Goal: Task Accomplishment & Management: Manage account settings

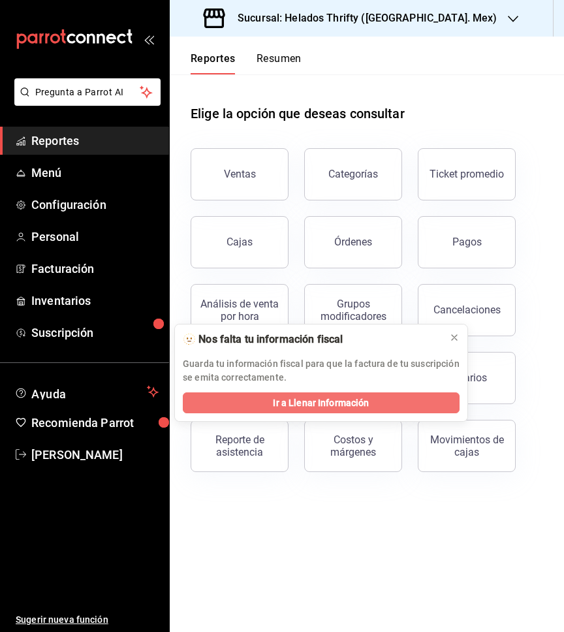
click at [302, 406] on span "Ir a Llenar Información" at bounding box center [321, 403] width 96 height 14
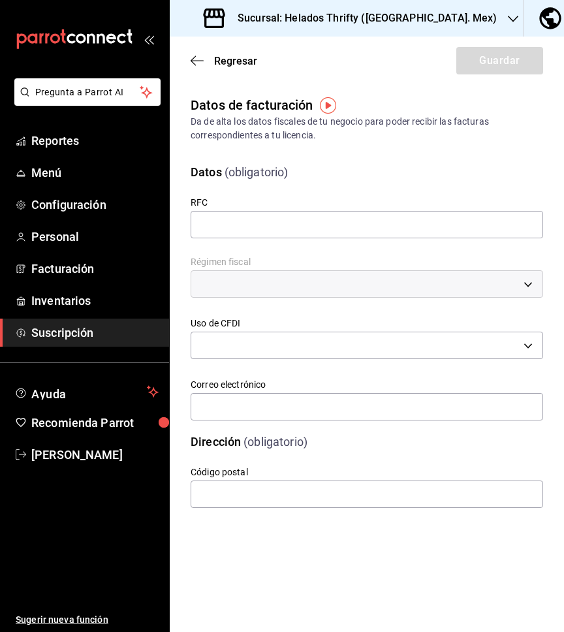
type input "GOMD810917TFA"
type input "626"
type input "G03"
type input "pepehazan@gmail.com"
type input "52763"
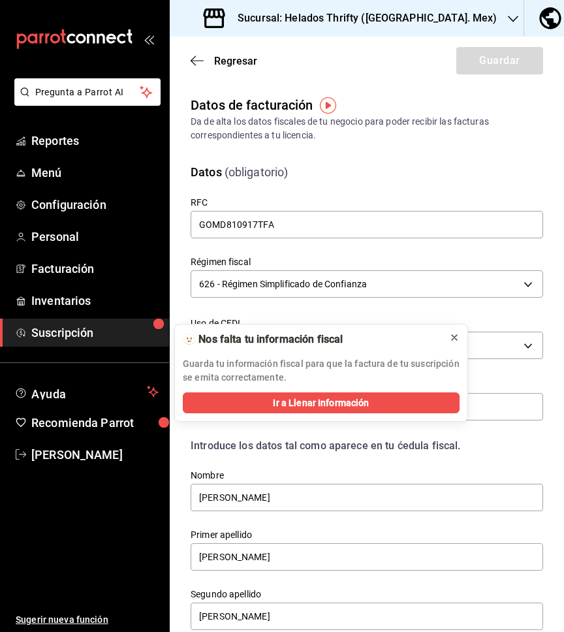
click at [456, 338] on icon at bounding box center [454, 337] width 10 height 10
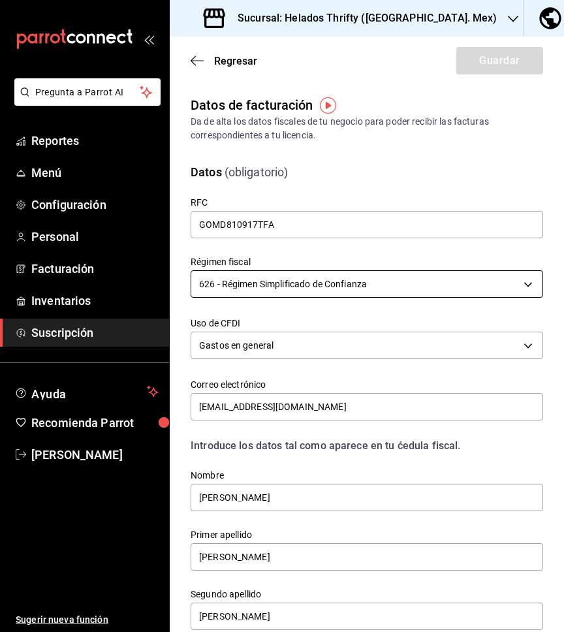
click at [343, 285] on body "Pregunta a Parrot AI Reportes Menú Configuración Personal Facturación Inventari…" at bounding box center [282, 316] width 564 height 632
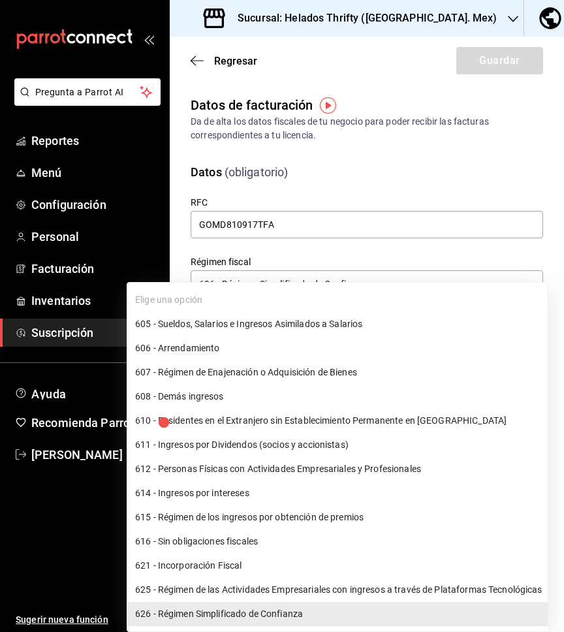
click at [219, 398] on li "608 - Demás ingresos" at bounding box center [337, 397] width 421 height 24
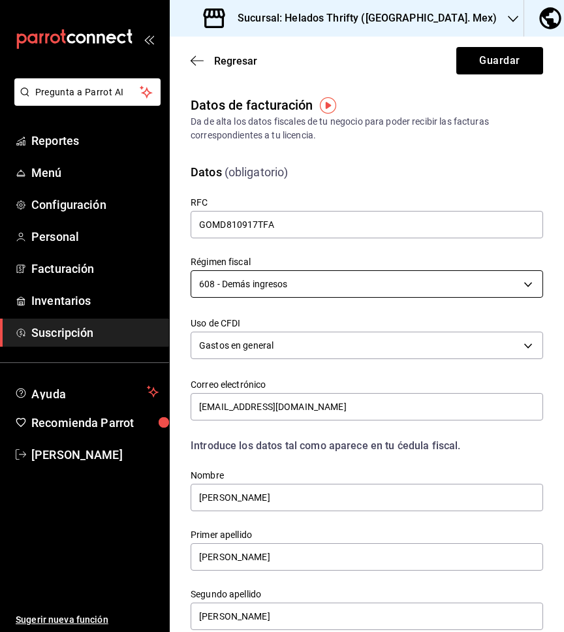
click at [306, 289] on body "Pregunta a Parrot AI Reportes Menú Configuración Personal Facturación Inventari…" at bounding box center [282, 316] width 564 height 632
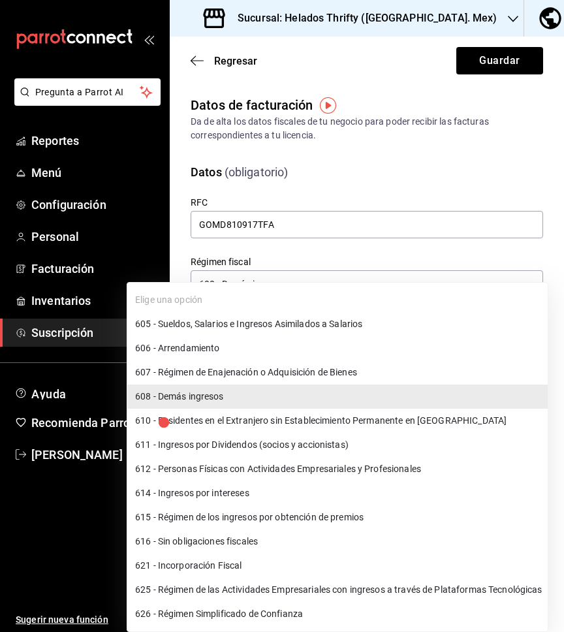
click at [253, 613] on li "626 - Régimen Simplificado de Confianza" at bounding box center [337, 614] width 421 height 24
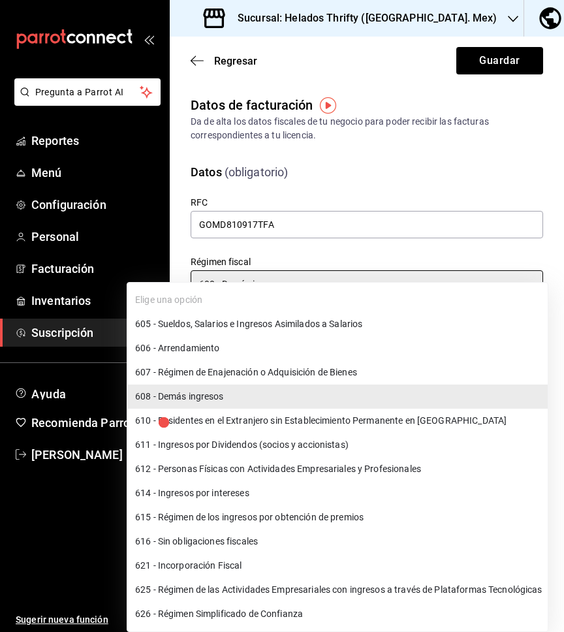
type input "626"
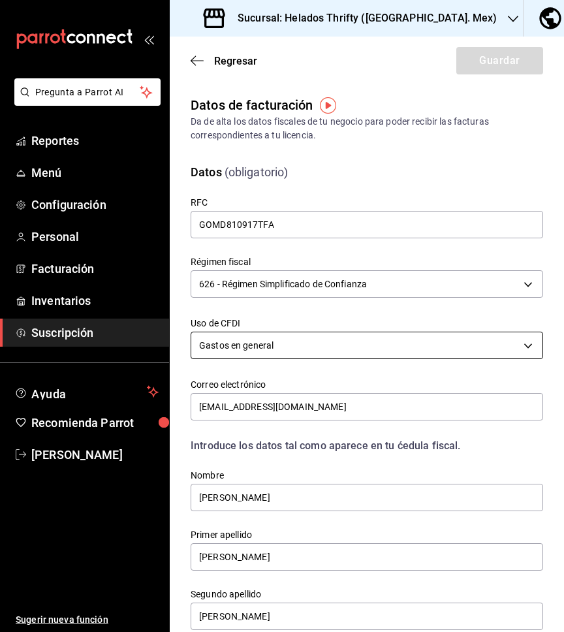
click at [315, 350] on body "Pregunta a Parrot AI Reportes Menú Configuración Personal Facturación Inventari…" at bounding box center [282, 316] width 564 height 632
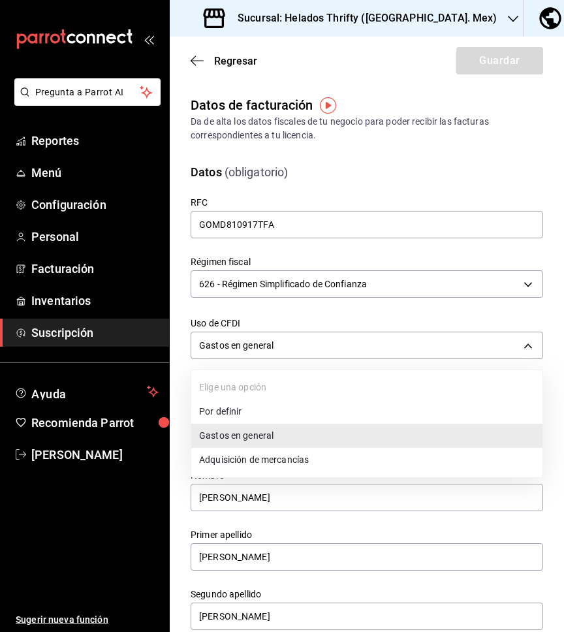
click at [260, 412] on li "Por definir" at bounding box center [366, 412] width 351 height 24
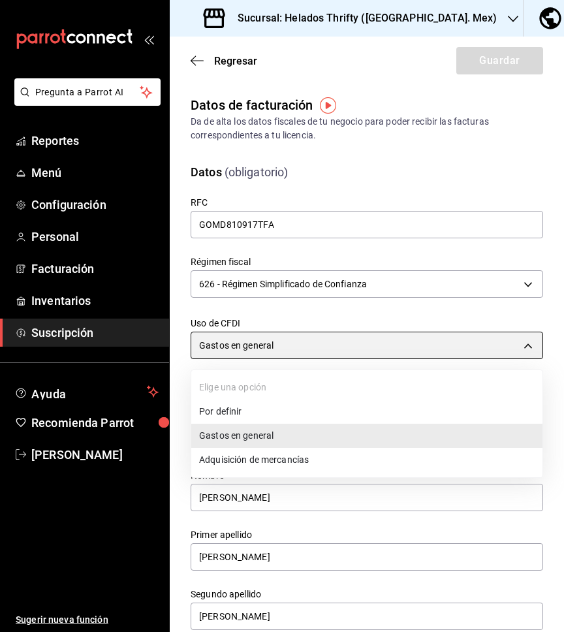
type input "P01"
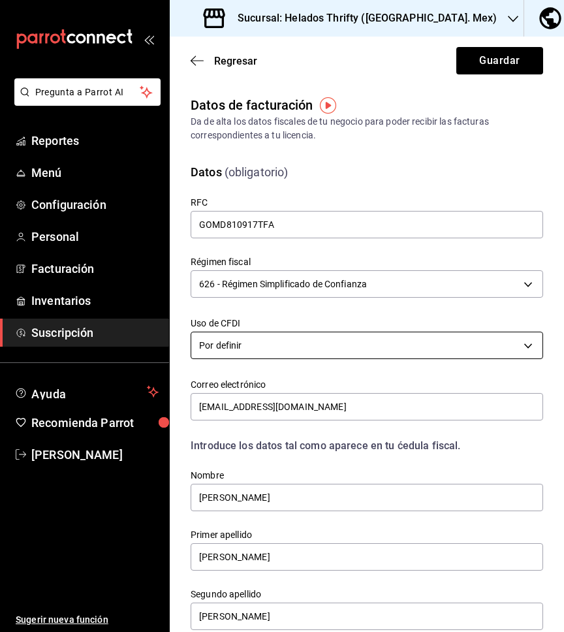
click at [264, 346] on body "Pregunta a Parrot AI Reportes Menú Configuración Personal Facturación Inventari…" at bounding box center [282, 316] width 564 height 632
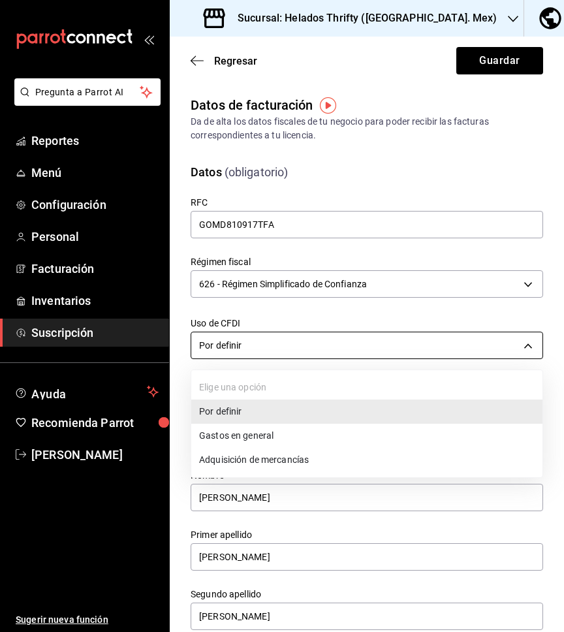
click at [264, 346] on div at bounding box center [282, 316] width 564 height 632
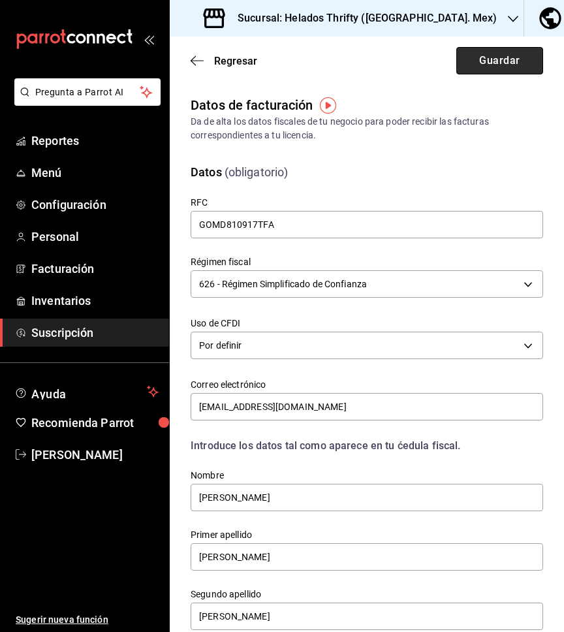
click at [490, 65] on button "Guardar" at bounding box center [499, 60] width 87 height 27
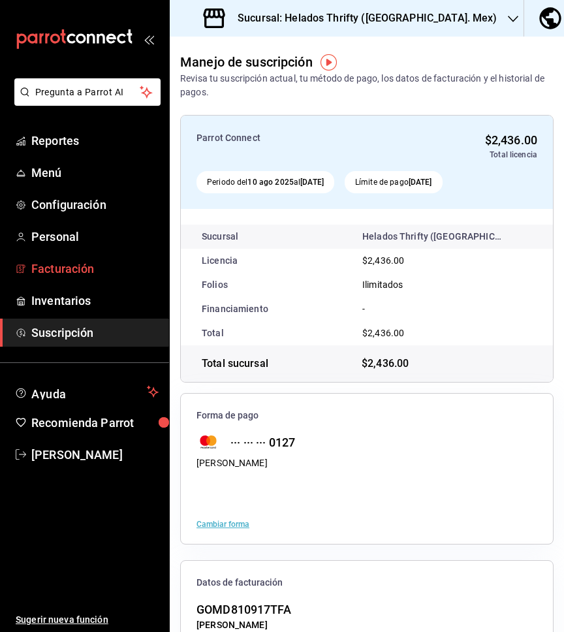
click at [95, 272] on span "Facturación" at bounding box center [94, 269] width 127 height 18
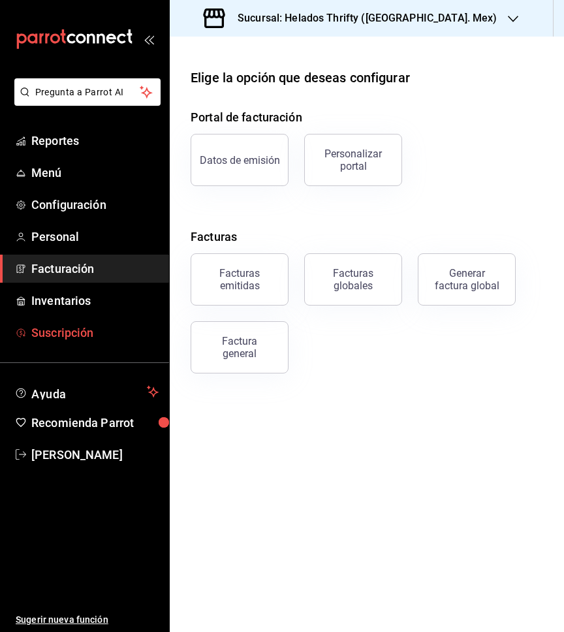
click at [70, 336] on span "Suscripción" at bounding box center [94, 333] width 127 height 18
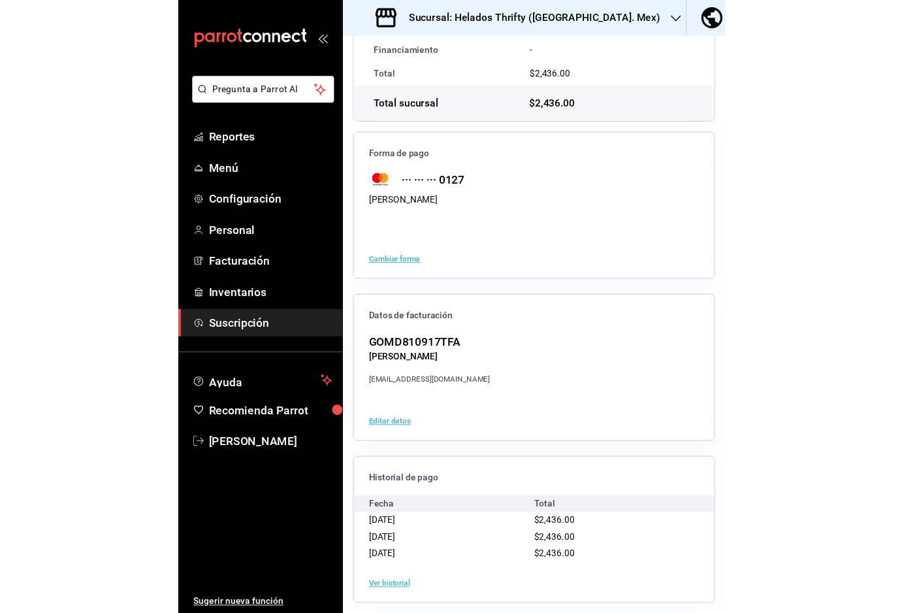
scroll to position [257, 0]
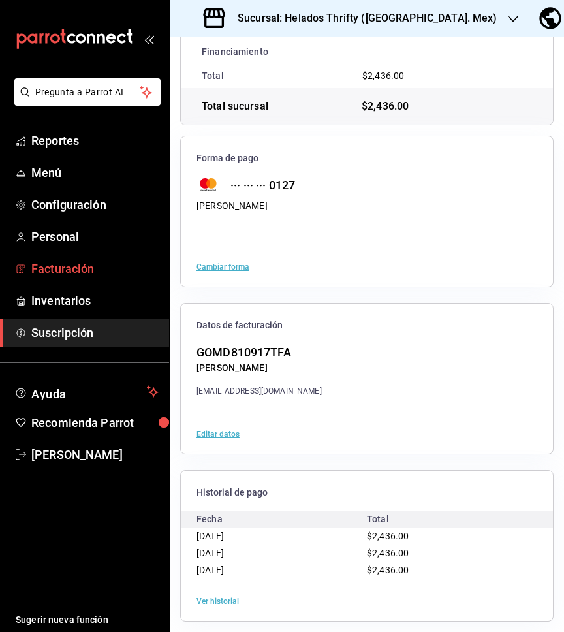
click at [101, 274] on span "Facturación" at bounding box center [94, 269] width 127 height 18
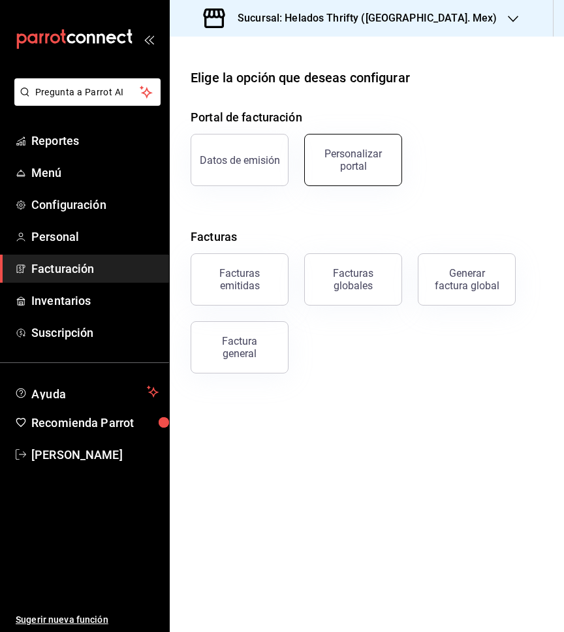
click at [367, 165] on div "Personalizar portal" at bounding box center [353, 160] width 81 height 25
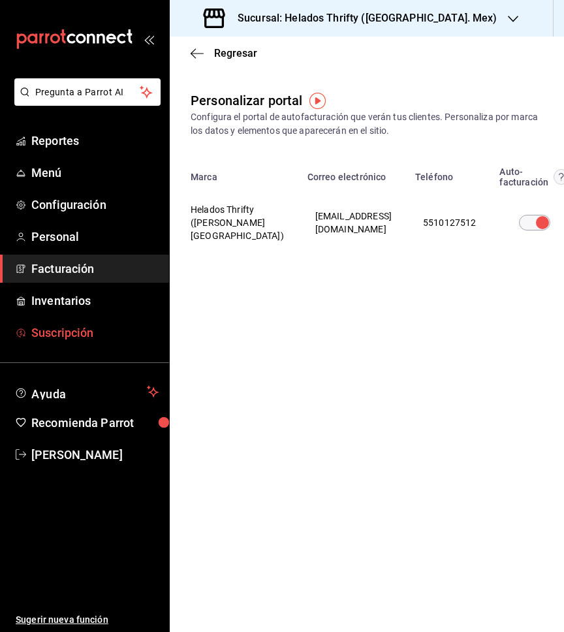
click at [76, 323] on link "Suscripción" at bounding box center [84, 333] width 169 height 28
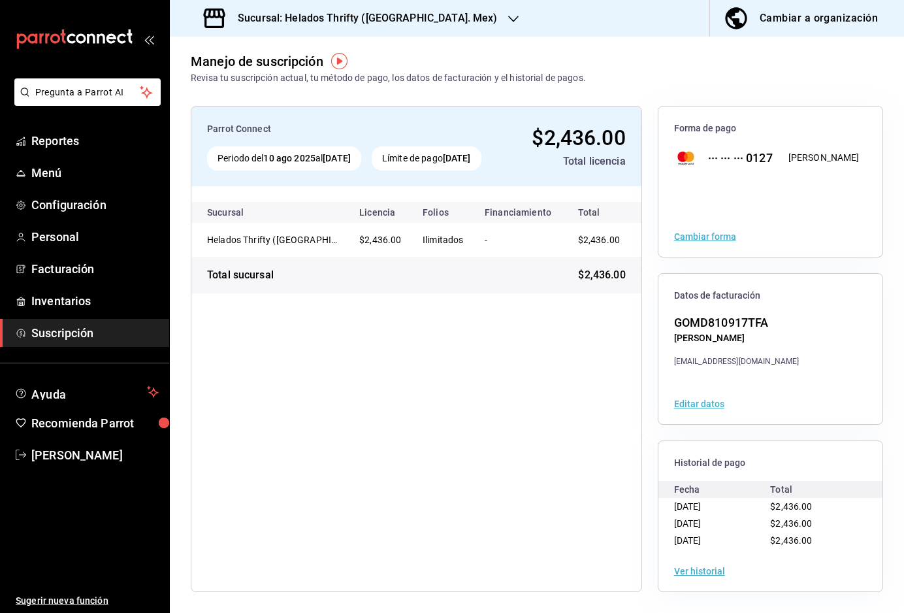
scroll to position [6, 0]
click at [564, 402] on button "Editar datos" at bounding box center [699, 403] width 50 height 9
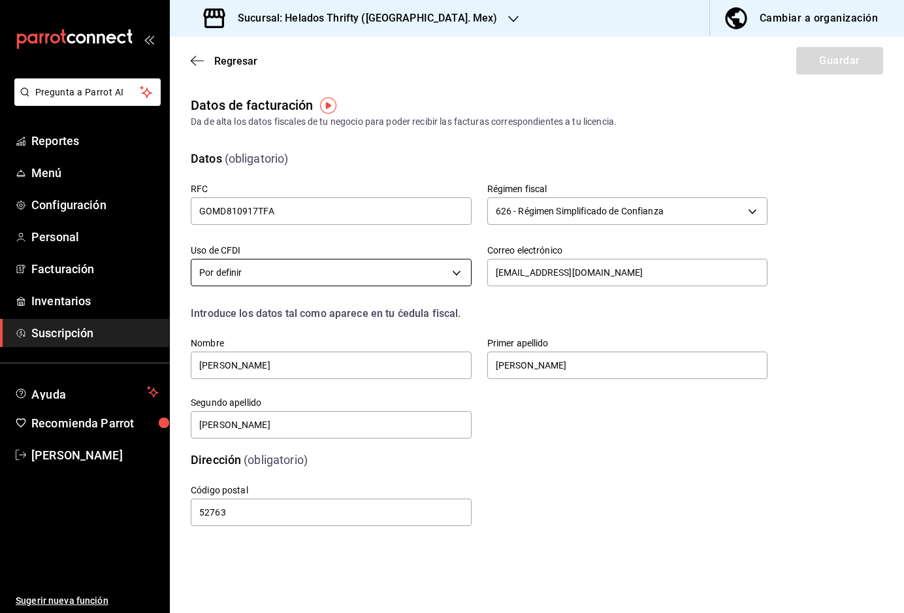
click at [425, 277] on body "Pregunta a Parrot AI Reportes Menú Configuración Personal Facturación Inventari…" at bounding box center [452, 306] width 904 height 613
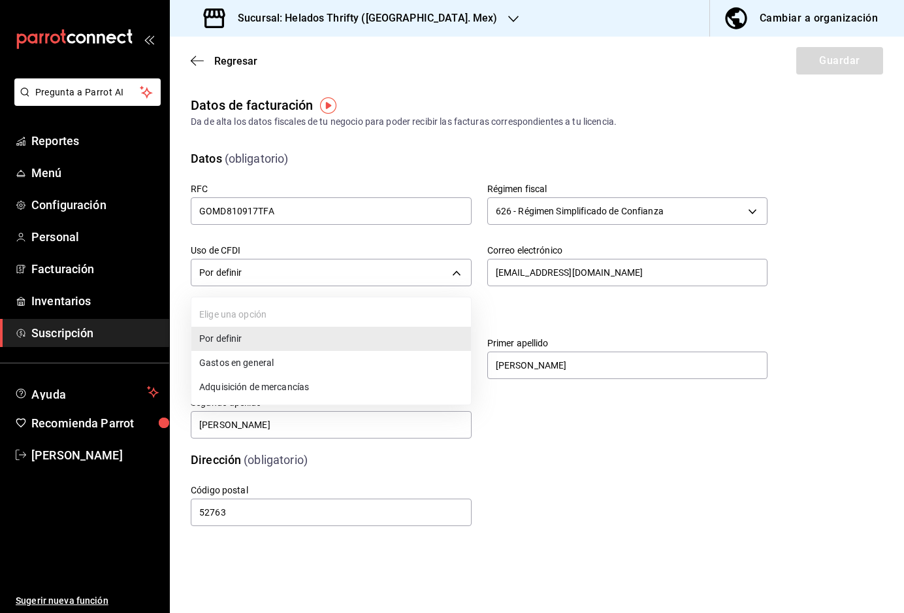
click at [321, 362] on li "Gastos en general" at bounding box center [330, 363] width 279 height 24
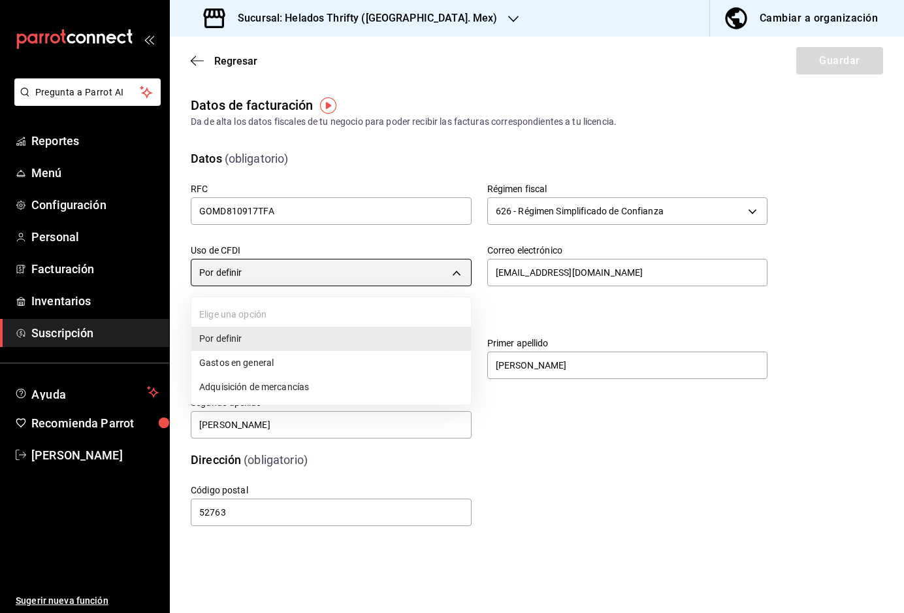
type input "G03"
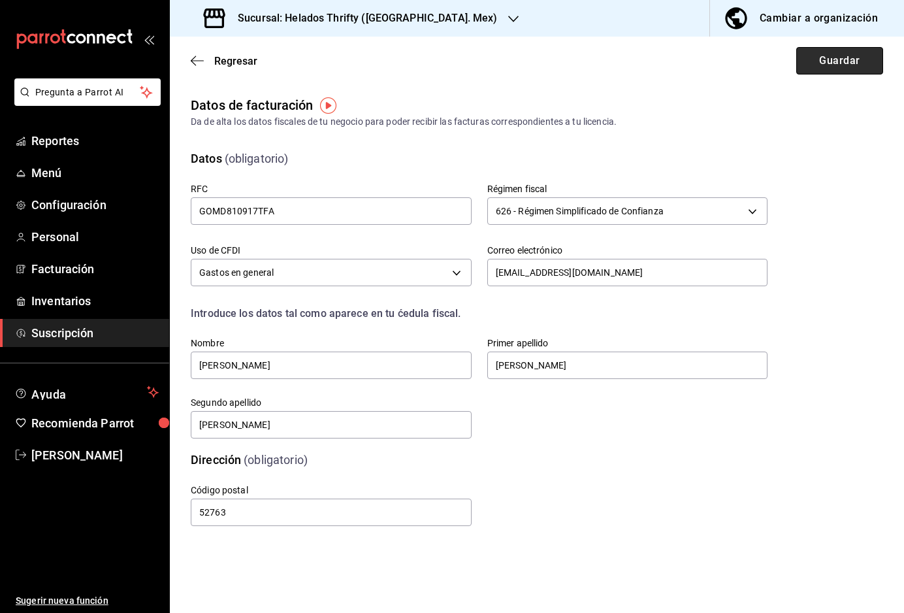
click at [564, 65] on button "Guardar" at bounding box center [839, 60] width 87 height 27
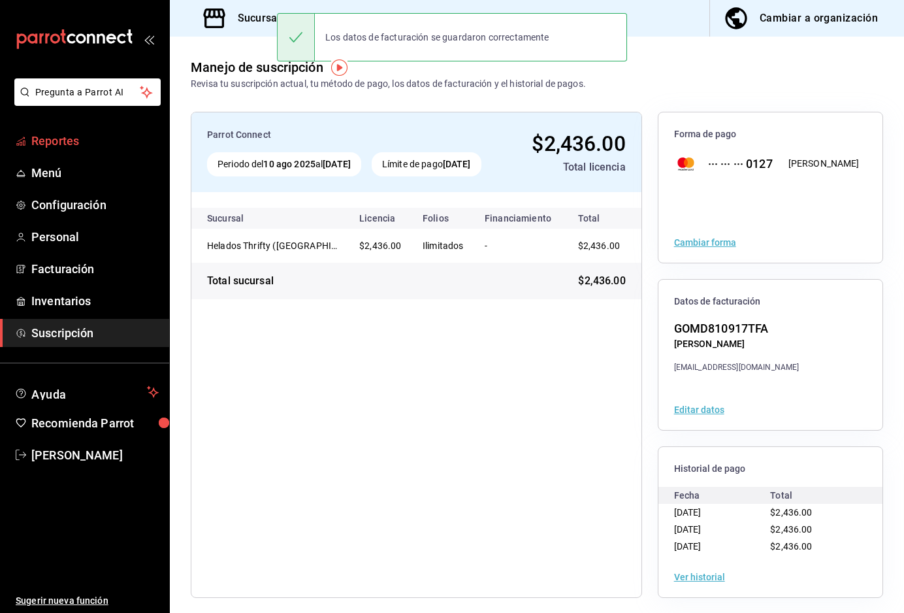
click at [67, 142] on span "Reportes" at bounding box center [94, 141] width 127 height 18
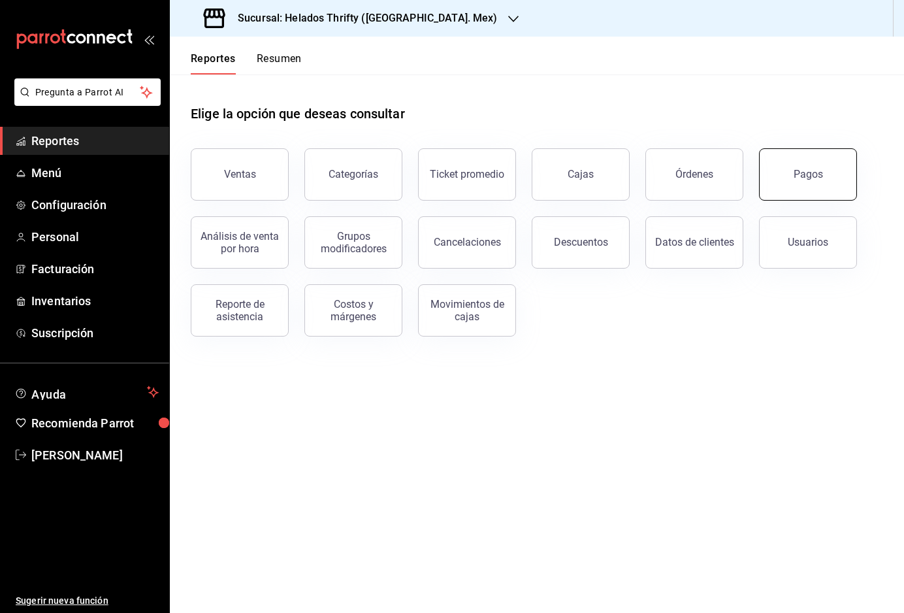
click at [564, 185] on button "Pagos" at bounding box center [808, 174] width 98 height 52
